Goal: Information Seeking & Learning: Learn about a topic

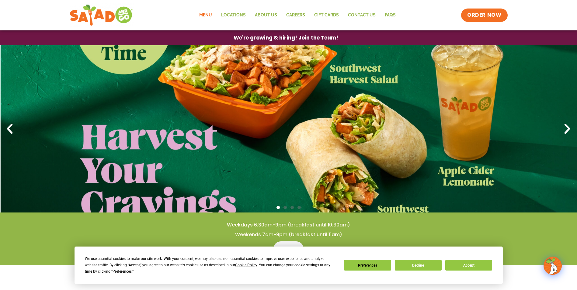
click at [210, 15] on link "Menu" at bounding box center [206, 15] width 22 height 14
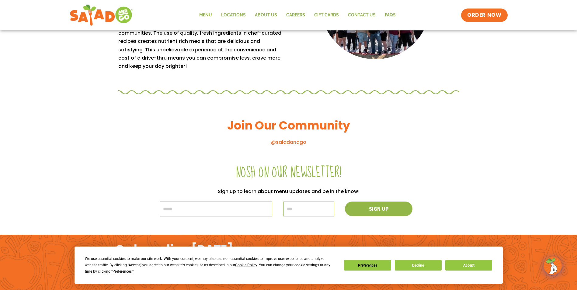
scroll to position [547, 0]
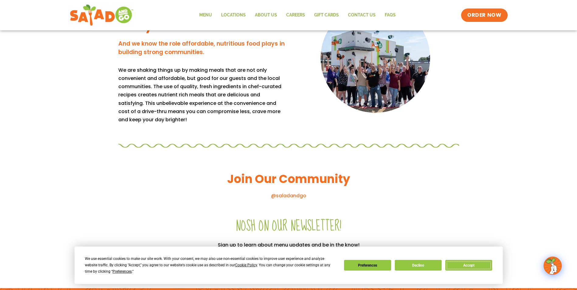
click at [456, 261] on button "Accept" at bounding box center [468, 265] width 47 height 11
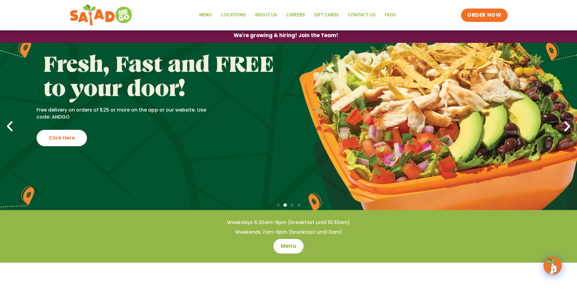
scroll to position [0, 0]
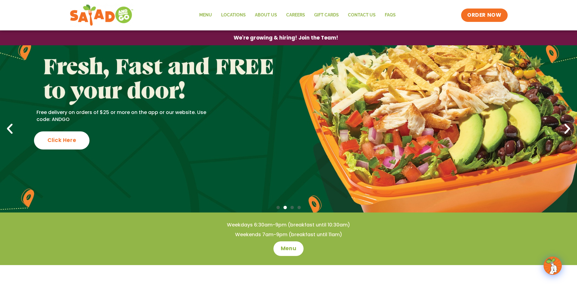
click at [76, 143] on div "Click Here" at bounding box center [62, 140] width 56 height 18
click at [208, 16] on link "Menu" at bounding box center [206, 15] width 22 height 14
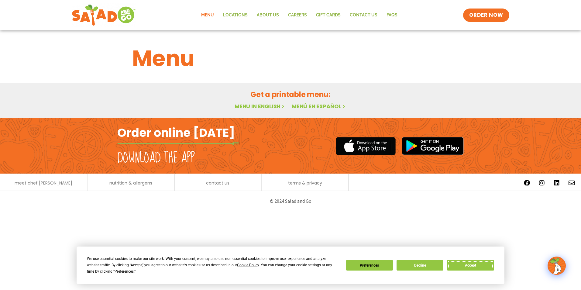
click at [470, 266] on button "Accept" at bounding box center [470, 265] width 47 height 11
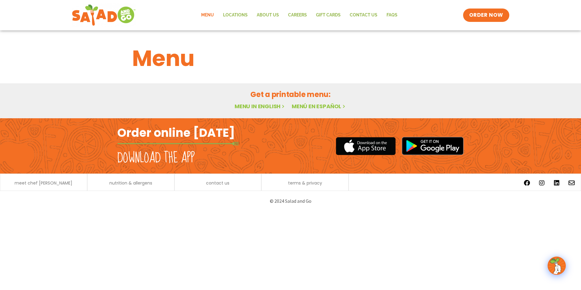
click at [210, 16] on link "Menu" at bounding box center [208, 15] width 22 height 14
click at [42, 186] on div "meet chef [PERSON_NAME]" at bounding box center [43, 183] width 81 height 6
click at [257, 103] on link "Menu in English" at bounding box center [260, 106] width 51 height 8
